Goal: Find specific page/section: Find specific page/section

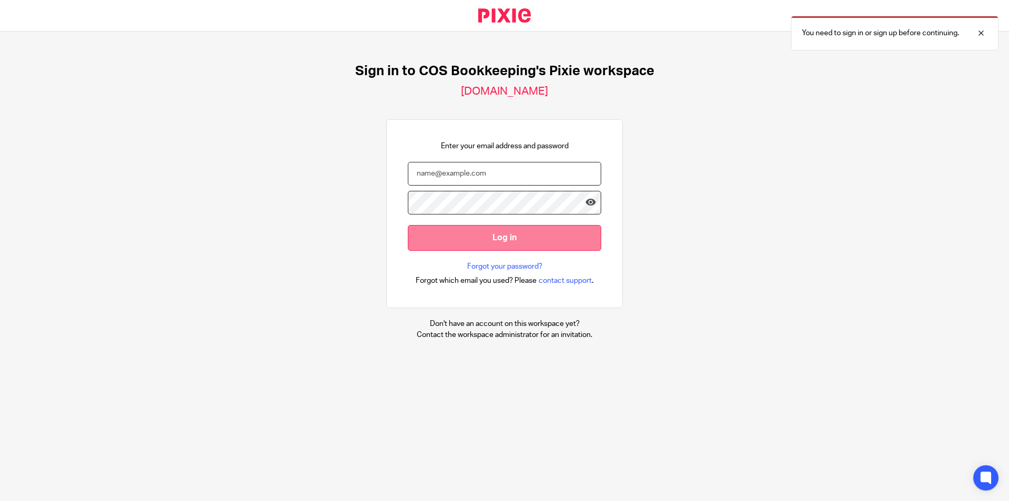
type input "[PERSON_NAME][EMAIL_ADDRESS][DOMAIN_NAME]"
click at [501, 234] on input "Log in" at bounding box center [504, 238] width 193 height 26
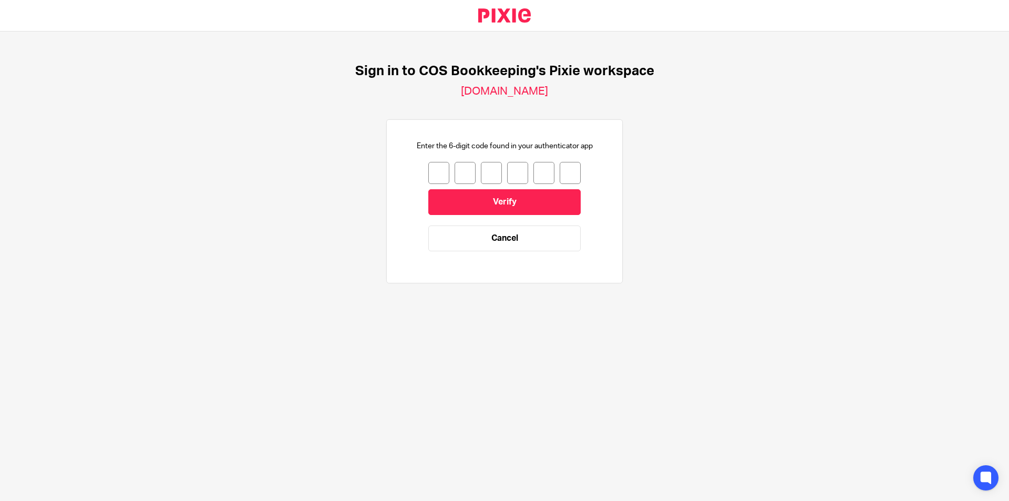
click at [433, 172] on input "number" at bounding box center [438, 173] width 21 height 22
type input "6"
type input "0"
type input "2"
type input "0"
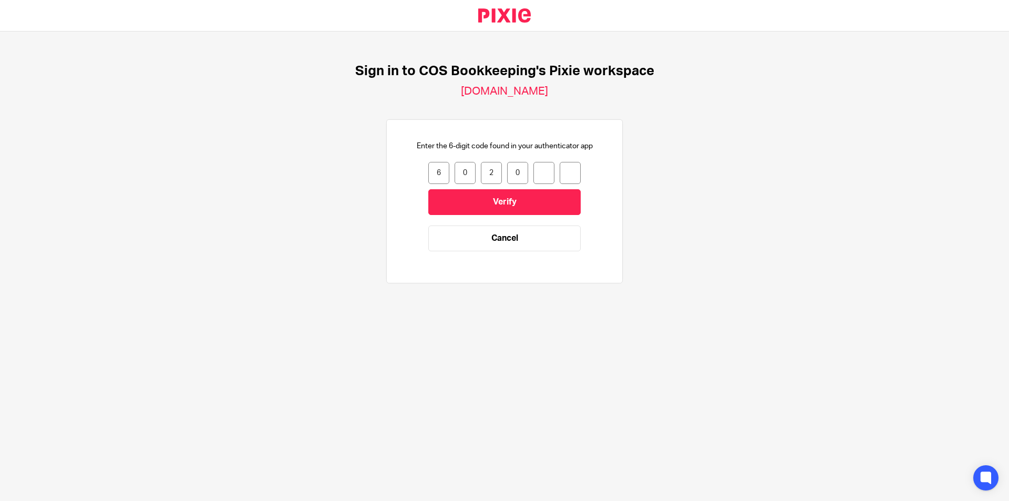
type input "9"
click at [504, 200] on input "Verify" at bounding box center [504, 202] width 152 height 26
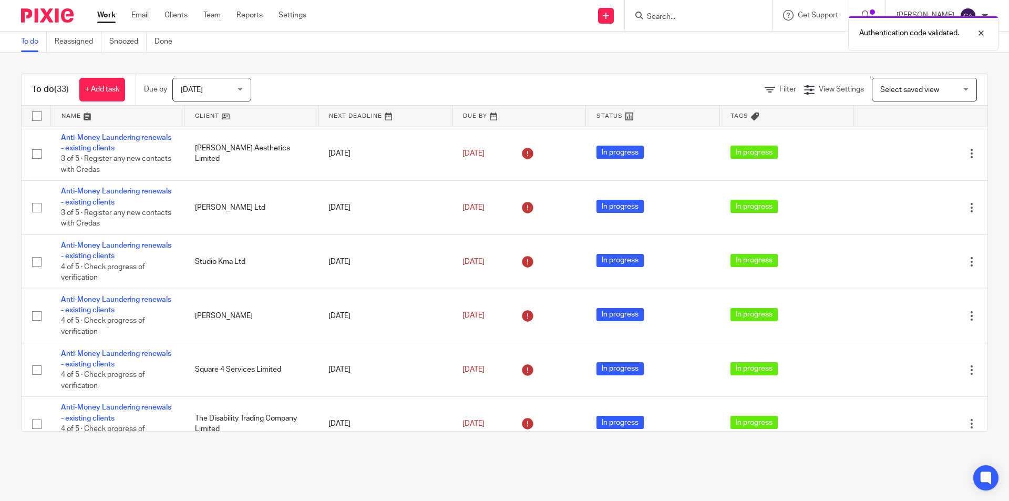
click at [671, 16] on div "Authentication code validated." at bounding box center [752, 31] width 494 height 40
click at [660, 10] on form at bounding box center [702, 15] width 112 height 13
click at [673, 17] on input "Search" at bounding box center [693, 17] width 95 height 9
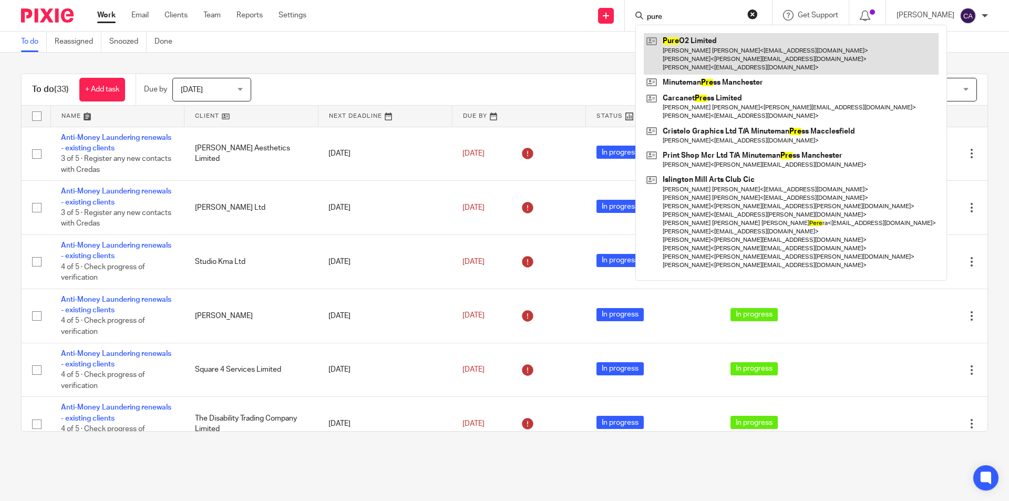
type input "pure"
click at [732, 51] on link at bounding box center [791, 54] width 295 height 42
